Goal: Communication & Community: Answer question/provide support

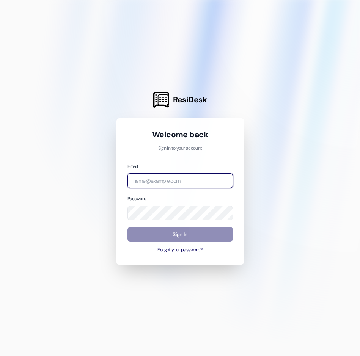
type input "[EMAIL_ADDRESS][DOMAIN_NAME]"
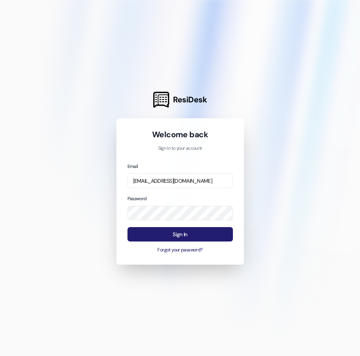
click at [174, 234] on button "Sign In" at bounding box center [179, 234] width 105 height 15
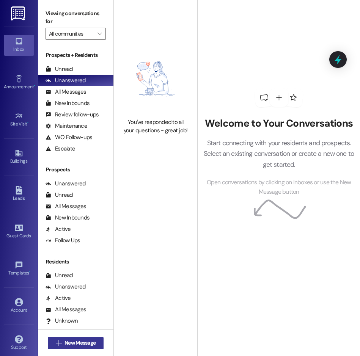
click at [79, 341] on span "New Message" at bounding box center [79, 343] width 31 height 8
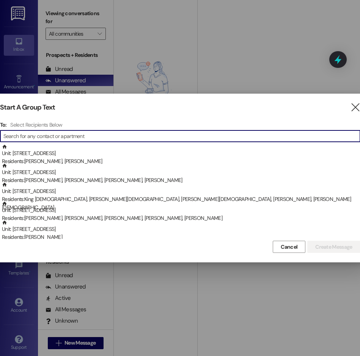
click at [17, 136] on input at bounding box center [181, 136] width 357 height 11
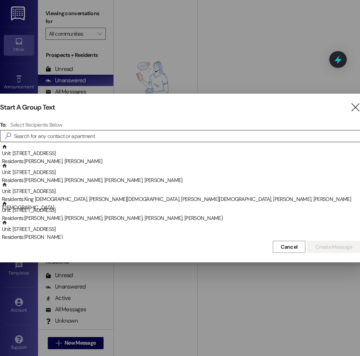
click at [17, 136] on input at bounding box center [187, 136] width 346 height 11
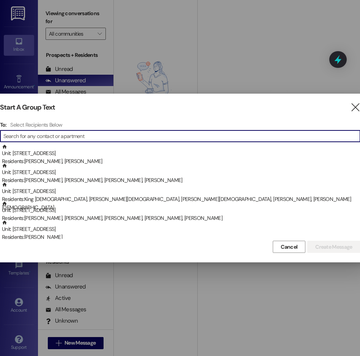
click at [333, 291] on div at bounding box center [180, 178] width 360 height 356
click at [16, 136] on input at bounding box center [181, 136] width 357 height 11
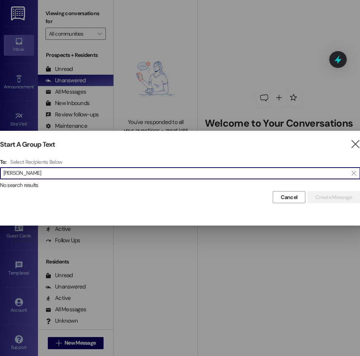
drag, startPoint x: 19, startPoint y: 173, endPoint x: 6, endPoint y: 173, distance: 13.7
click at [6, 173] on input "[PERSON_NAME]" at bounding box center [175, 173] width 344 height 11
type input "v"
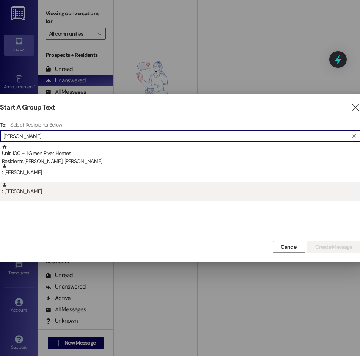
type input "[PERSON_NAME]"
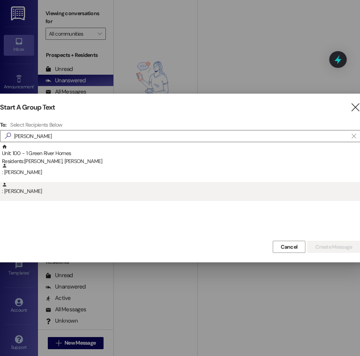
click at [24, 189] on div ": [PERSON_NAME]" at bounding box center [181, 188] width 358 height 13
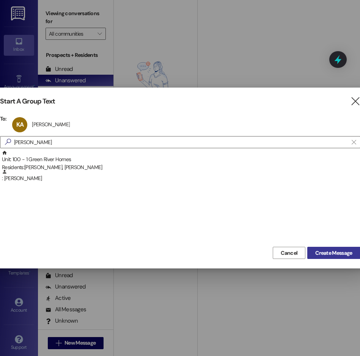
click at [329, 252] on span "Create Message" at bounding box center [333, 253] width 37 height 8
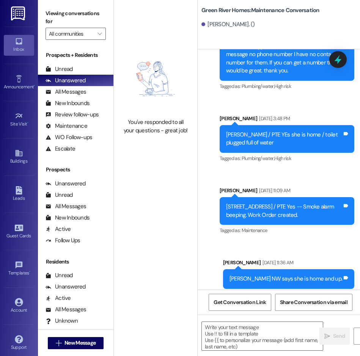
scroll to position [37494, 0]
click at [208, 327] on textarea at bounding box center [262, 336] width 121 height 28
click at [205, 329] on textarea at bounding box center [262, 336] width 121 height 28
click at [210, 325] on textarea at bounding box center [262, 336] width 121 height 28
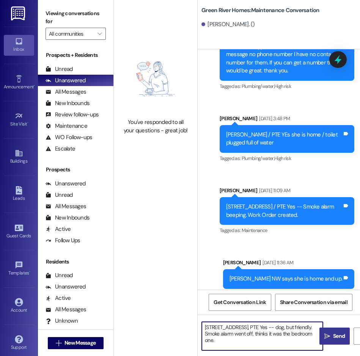
type textarea "[STREET_ADDRESS], PTE Yes -- dog, but friendly. Smoke alarm went off, thinks it…"
click at [338, 340] on span "Send" at bounding box center [339, 336] width 12 height 8
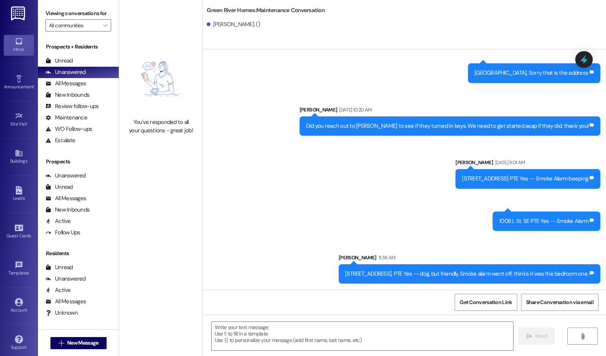
scroll to position [30652, 0]
